Goal: Information Seeking & Learning: Understand process/instructions

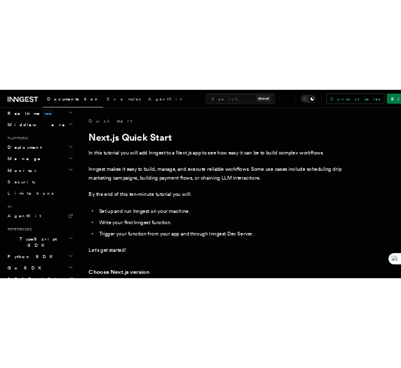
scroll to position [605, 0]
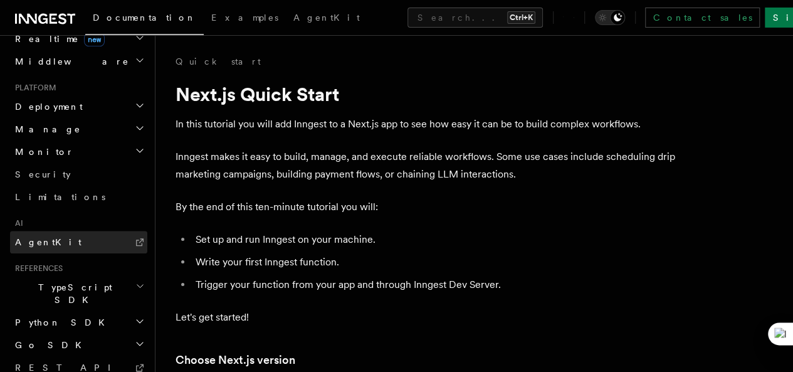
click at [87, 231] on link "AgentKit" at bounding box center [78, 242] width 137 height 23
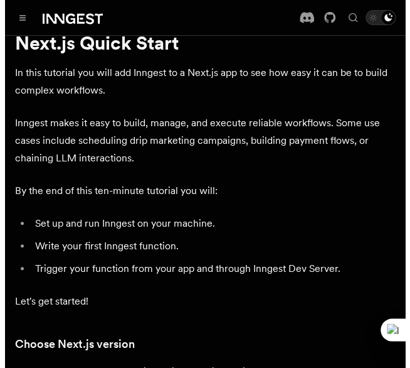
scroll to position [0, 0]
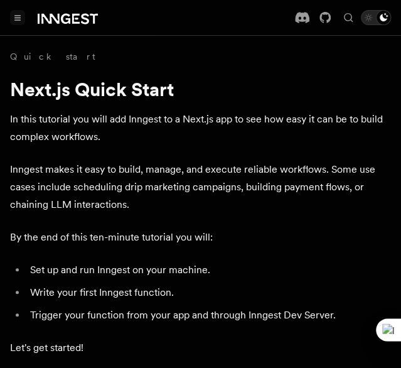
click at [23, 22] on button "Toggle navigation" at bounding box center [17, 17] width 15 height 15
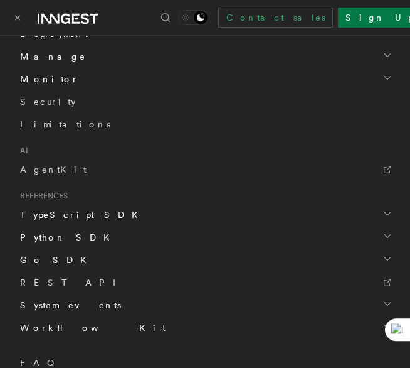
scroll to position [682, 0]
click at [76, 167] on link "AgentKit" at bounding box center [205, 169] width 380 height 23
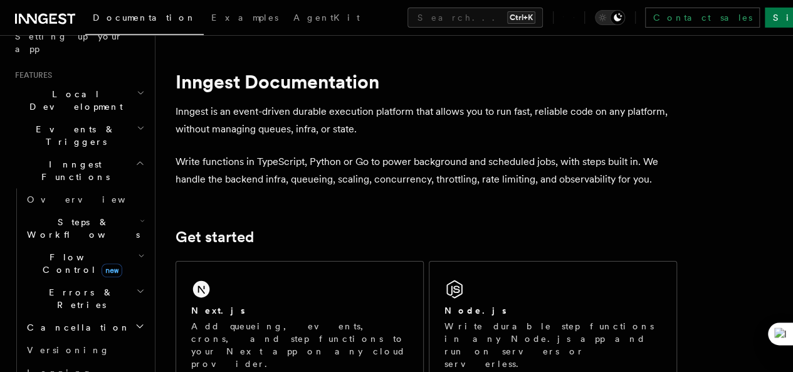
click at [140, 216] on icon "button" at bounding box center [142, 221] width 5 height 10
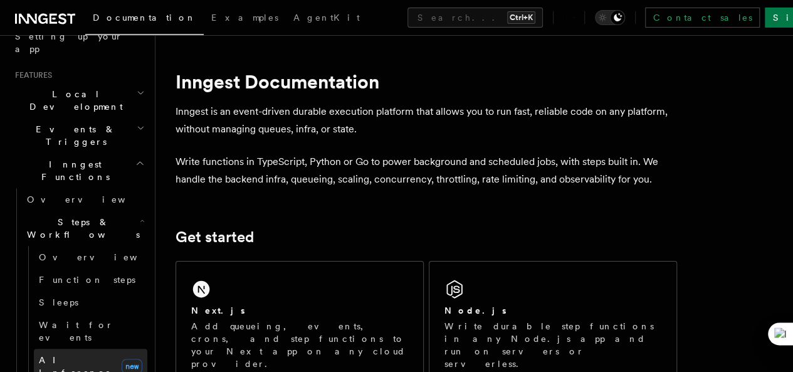
click at [85, 354] on span "AI Inference" at bounding box center [78, 366] width 78 height 25
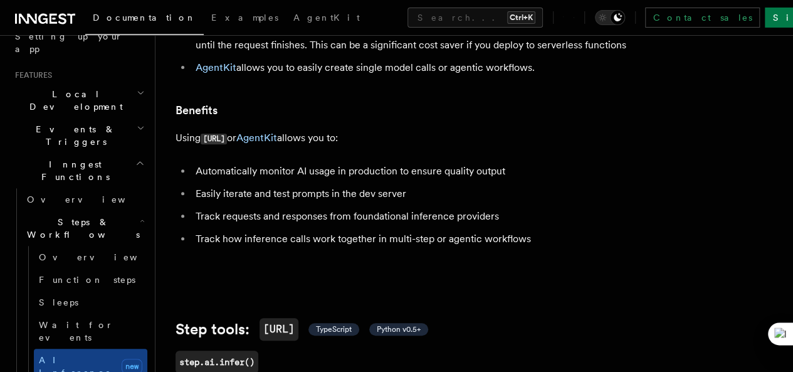
scroll to position [213, 0]
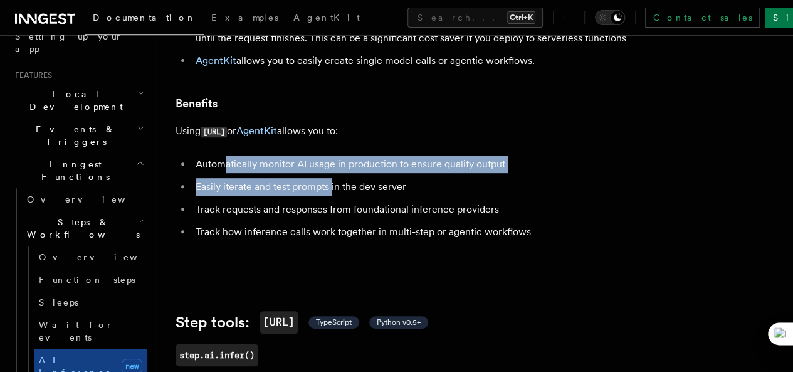
drag, startPoint x: 226, startPoint y: 193, endPoint x: 332, endPoint y: 213, distance: 107.9
click at [332, 213] on ul "Automatically monitor AI usage in production to ensure quality output Easily it…" at bounding box center [427, 198] width 502 height 85
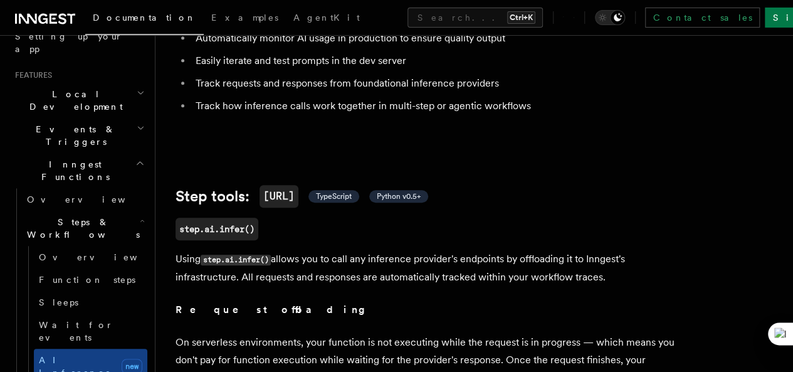
scroll to position [345, 0]
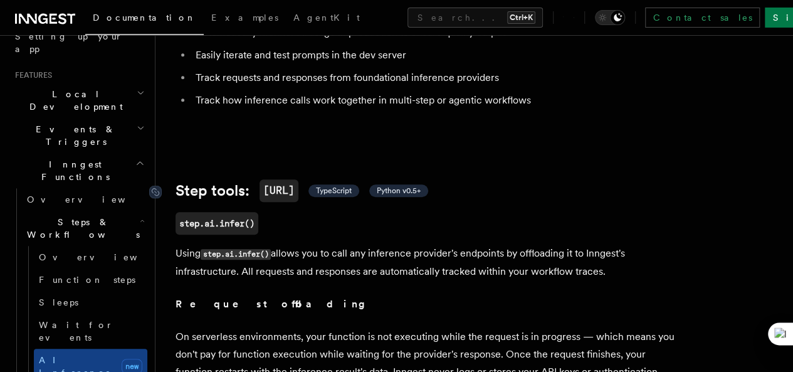
click at [346, 196] on span "TypeScript" at bounding box center [334, 191] width 36 height 10
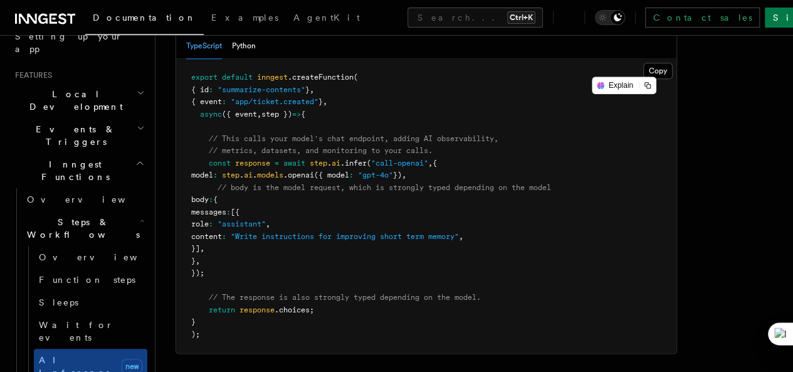
scroll to position [768, 0]
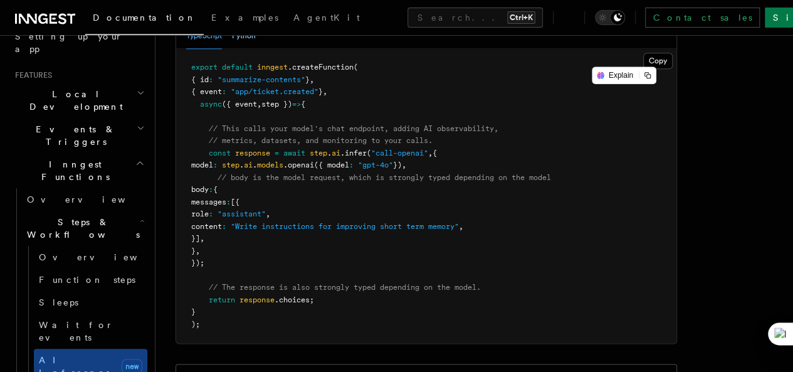
click at [245, 49] on button "Python" at bounding box center [244, 36] width 24 height 26
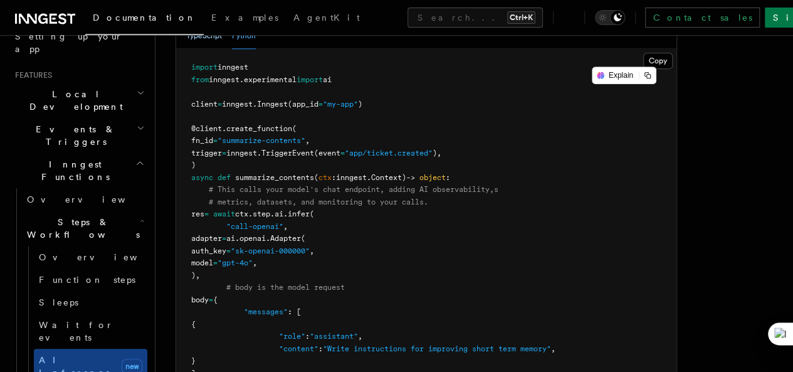
click at [212, 49] on button "TypeScript" at bounding box center [204, 36] width 36 height 26
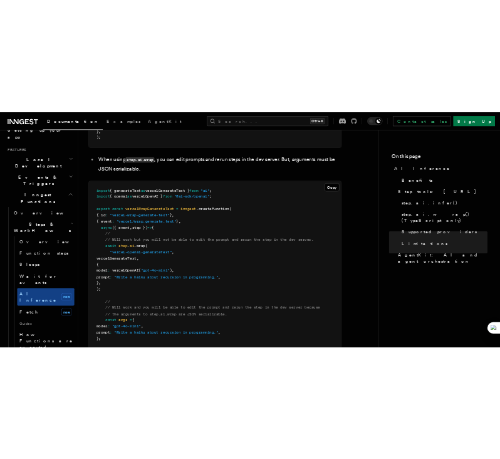
scroll to position [3595, 0]
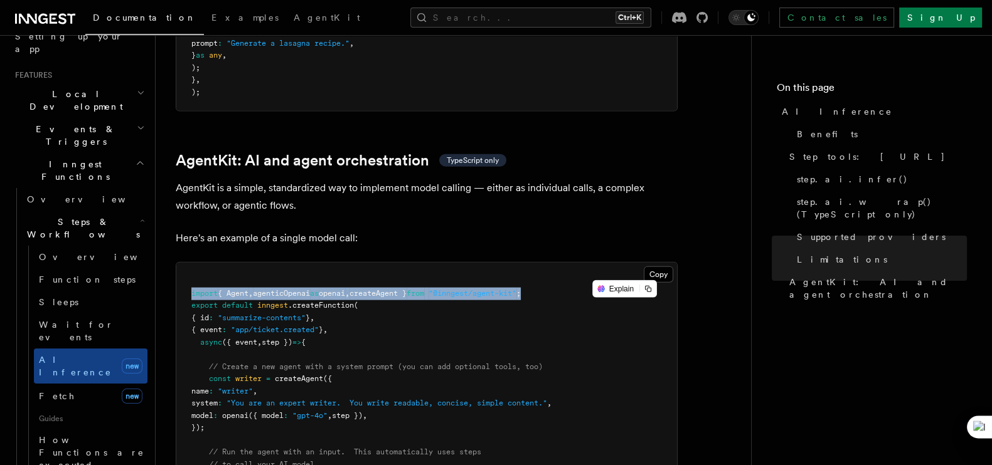
drag, startPoint x: 559, startPoint y: 238, endPoint x: 189, endPoint y: 244, distance: 370.1
click at [189, 263] on pre "import { Agent , agenticOpenai as openai , createAgent } from "@inngest/agent-k…" at bounding box center [426, 398] width 500 height 270
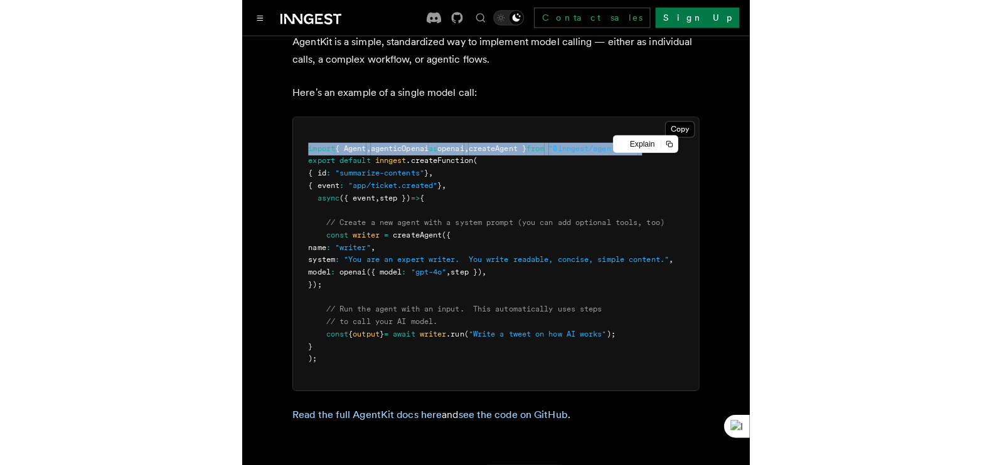
scroll to position [3888, 0]
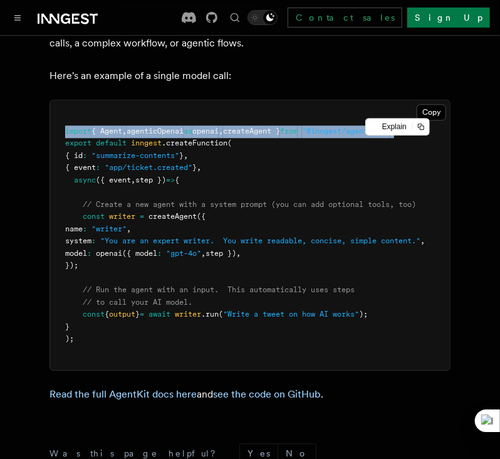
drag, startPoint x: 113, startPoint y: 258, endPoint x: 58, endPoint y: 212, distance: 71.2
click at [58, 212] on pre "import { Agent , agenticOpenai as openai , createAgent } from "@inngest/agent-k…" at bounding box center [250, 235] width 400 height 270
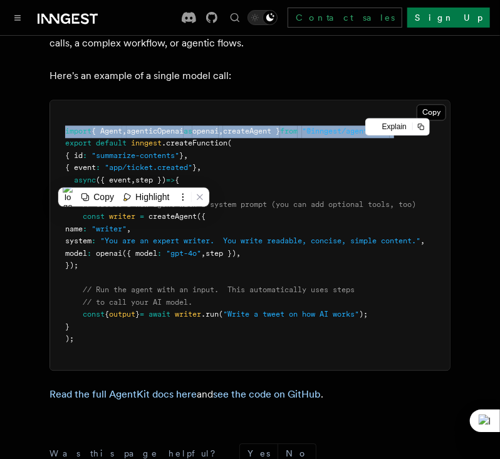
copy code "const writer = createAgent ({ name : "writer" , system : "You are an expert wri…"
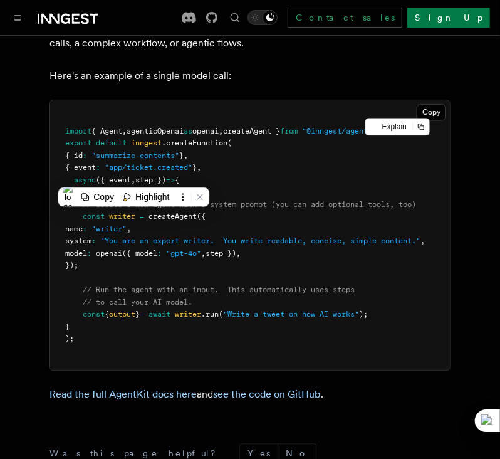
click at [140, 310] on span "}" at bounding box center [137, 314] width 4 height 9
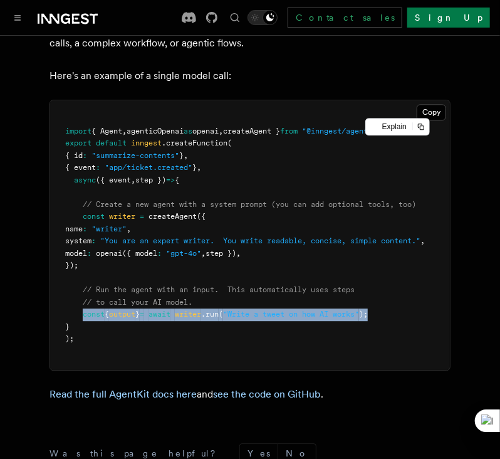
drag, startPoint x: 82, startPoint y: 307, endPoint x: 420, endPoint y: 309, distance: 338.0
click at [420, 309] on pre "import { Agent , agenticOpenai as openai , createAgent } from "@inngest/agent-k…" at bounding box center [250, 235] width 400 height 270
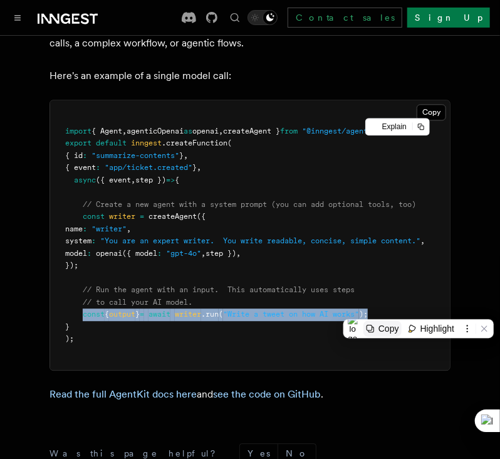
click at [381, 327] on div "Copy" at bounding box center [389, 329] width 21 height 10
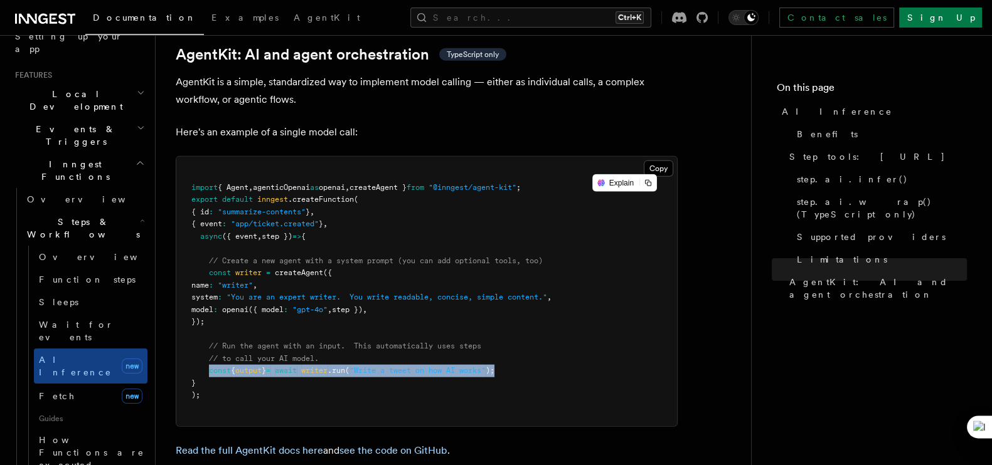
scroll to position [3686, 0]
